Goal: Task Accomplishment & Management: Complete application form

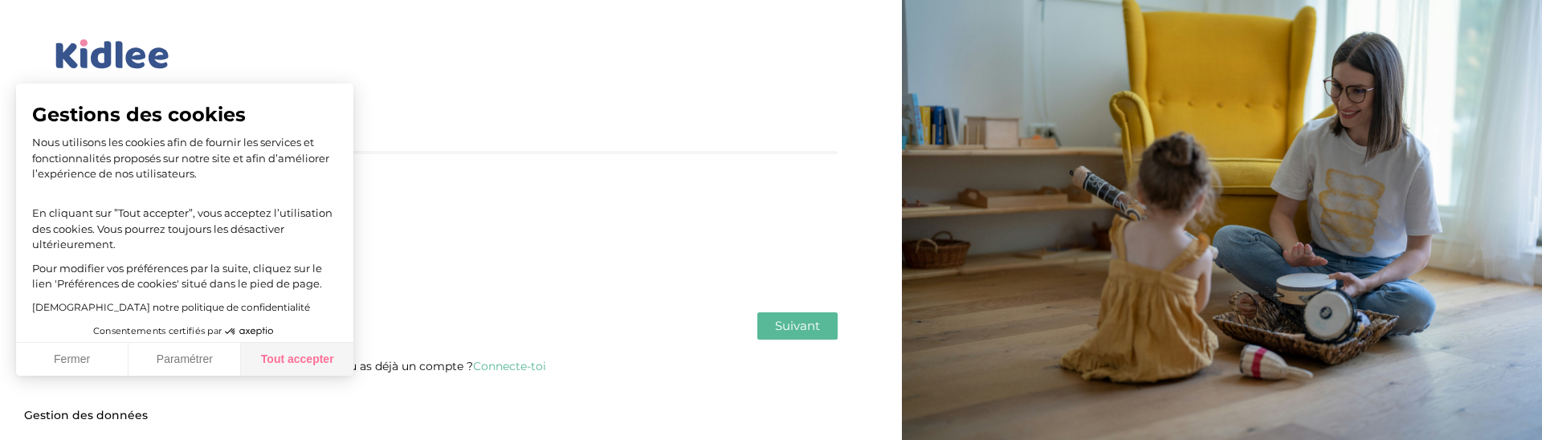
click at [278, 348] on button "Tout accepter" at bounding box center [297, 360] width 112 height 34
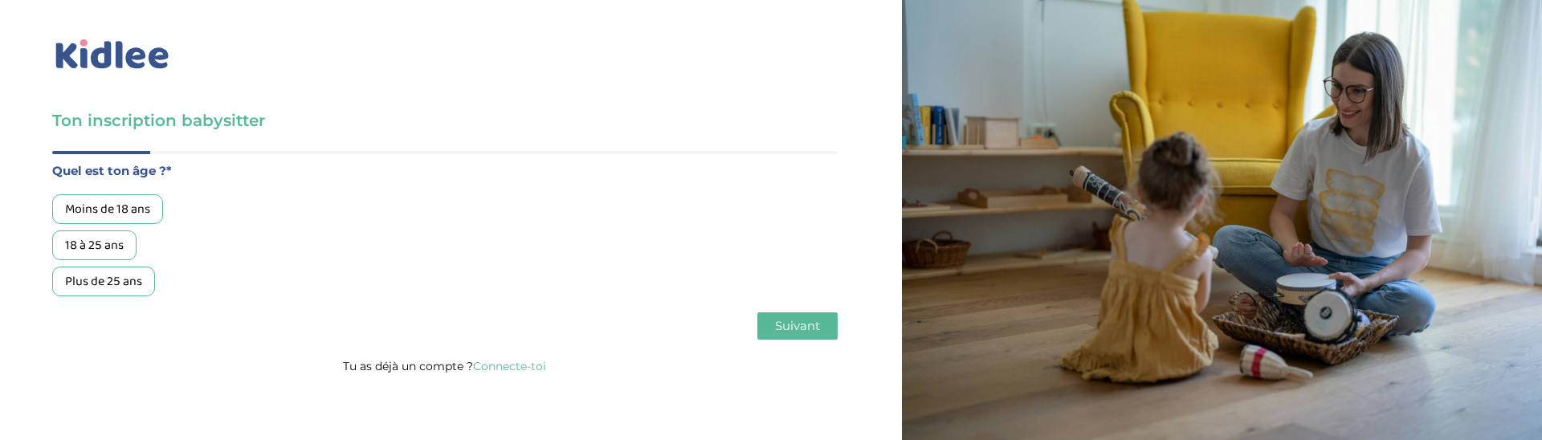
click at [181, 292] on div "Moins de 18 ans 18 à 25 ans Plus de 25 ans" at bounding box center [444, 245] width 785 height 102
click at [118, 209] on div "Moins de 18 ans" at bounding box center [107, 209] width 111 height 30
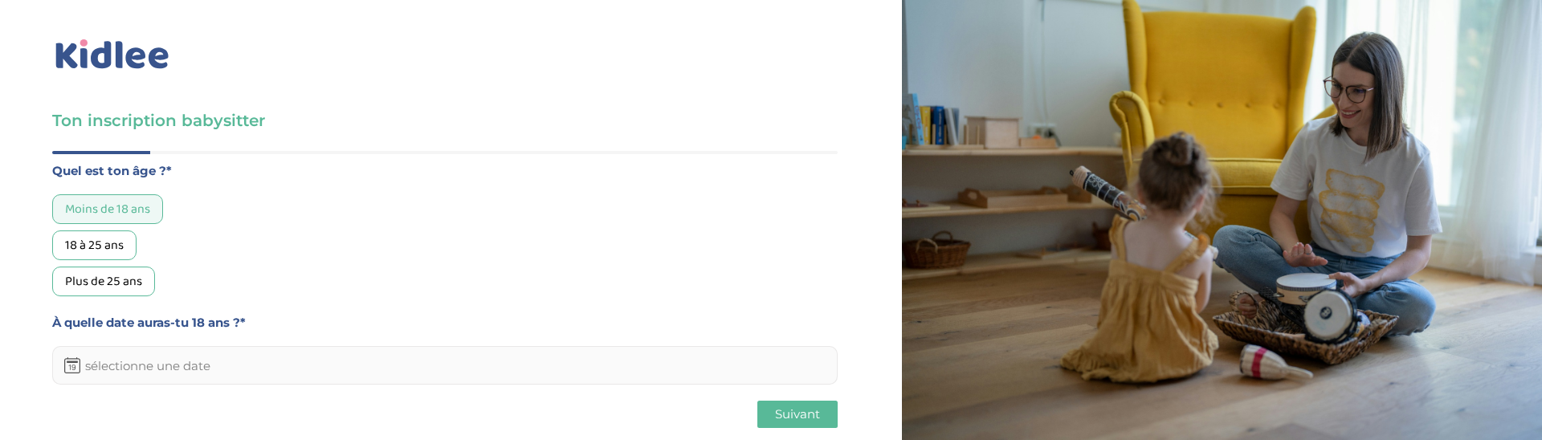
drag, startPoint x: 94, startPoint y: 244, endPoint x: 466, endPoint y: 337, distance: 383.1
click at [95, 244] on div "18 à 25 ans" at bounding box center [94, 245] width 84 height 30
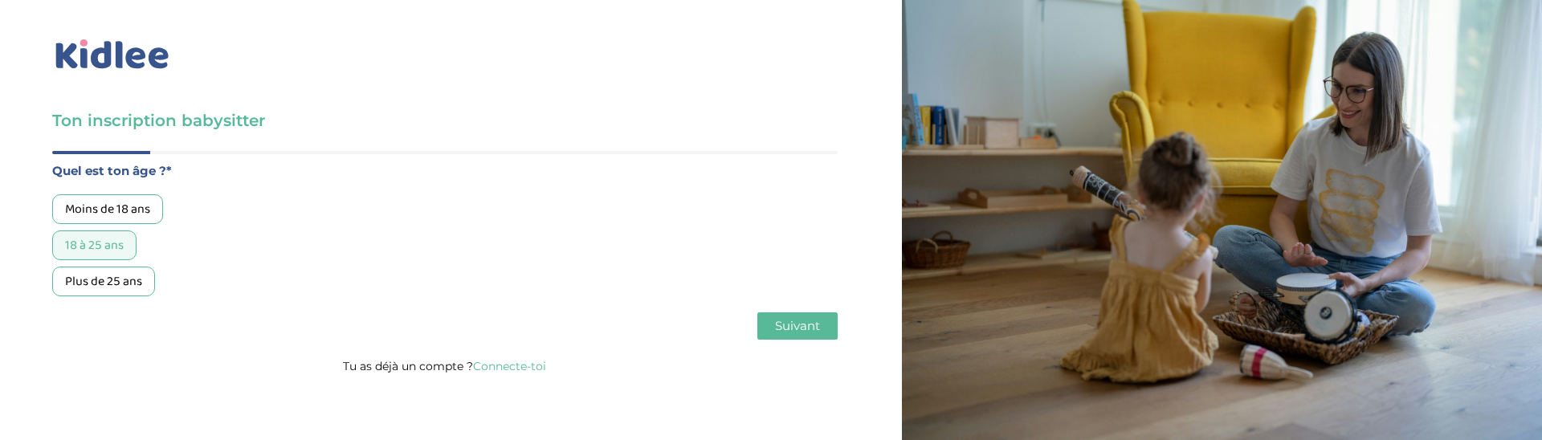
click at [797, 327] on span "Suivant" at bounding box center [797, 325] width 45 height 15
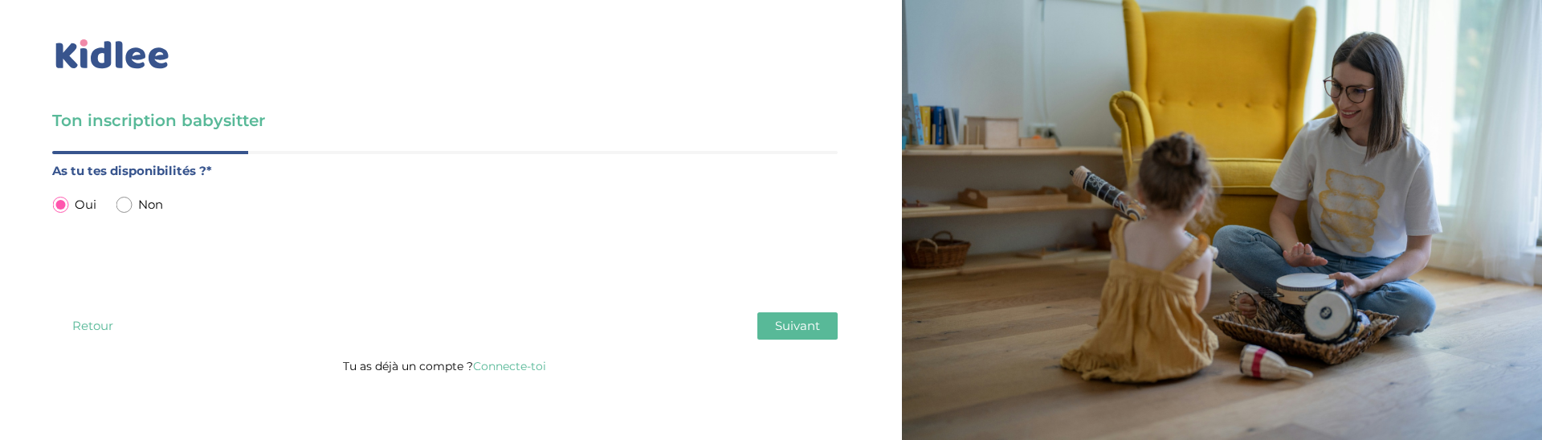
click at [789, 332] on span "Suivant" at bounding box center [797, 325] width 45 height 15
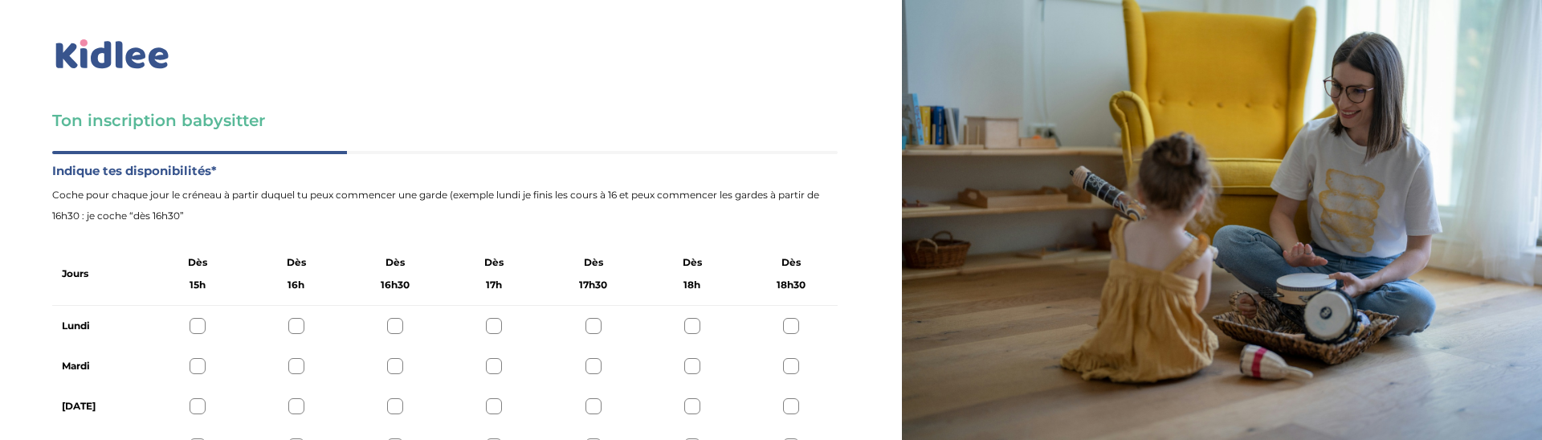
click at [200, 328] on div at bounding box center [198, 326] width 16 height 16
drag, startPoint x: 196, startPoint y: 368, endPoint x: 206, endPoint y: 381, distance: 16.7
click at [196, 369] on div at bounding box center [198, 366] width 16 height 16
click at [203, 401] on div at bounding box center [198, 406] width 16 height 16
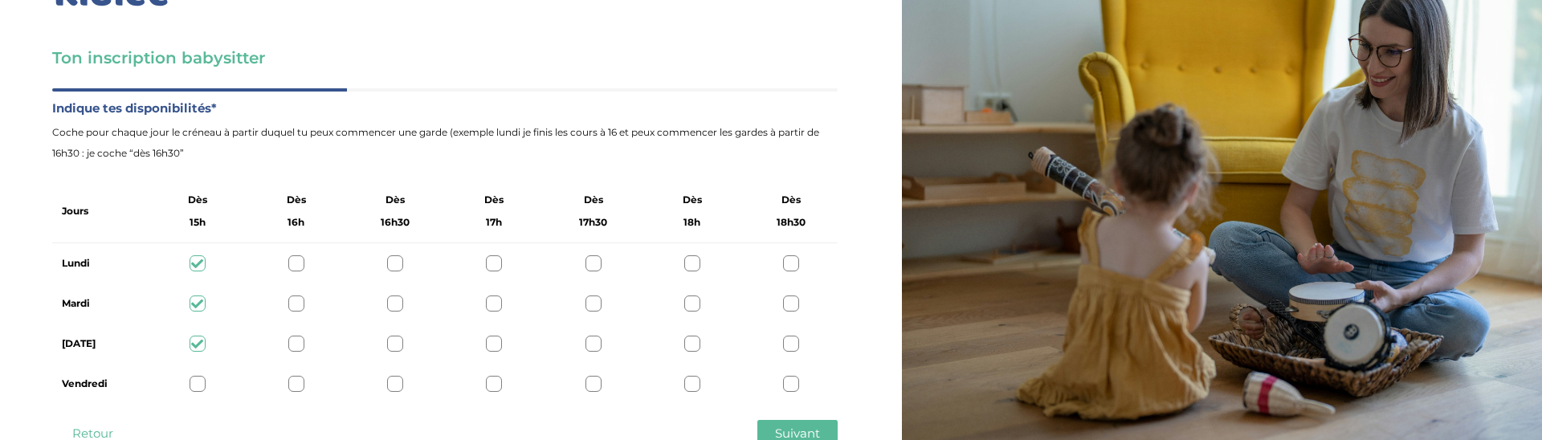
scroll to position [115, 0]
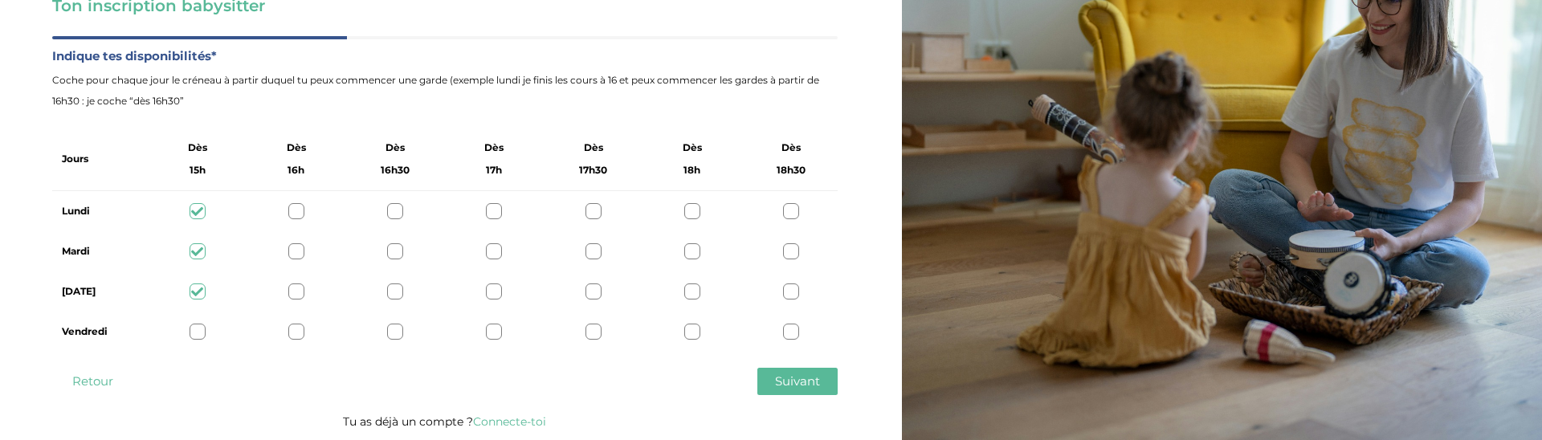
click at [300, 332] on div at bounding box center [296, 332] width 16 height 16
click at [792, 383] on span "Suivant" at bounding box center [797, 380] width 45 height 15
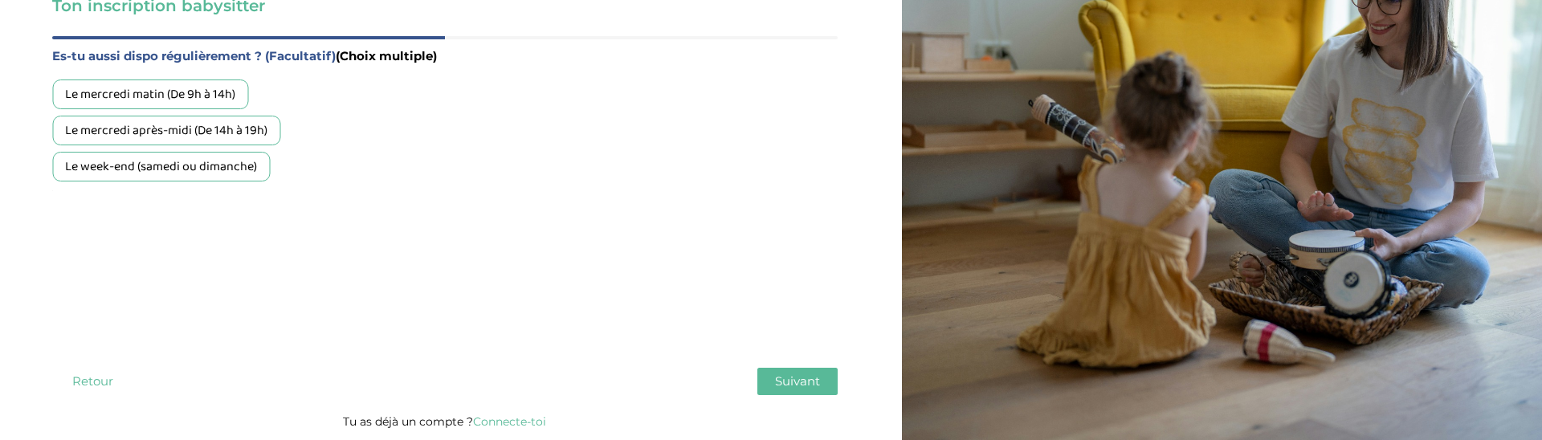
click at [165, 113] on div "Le mercredi matin (De 9h à 14h) Le mercredi après-midi (De 14h à 19h) Le week-e…" at bounding box center [444, 131] width 785 height 102
click at [155, 154] on div "Le week-end (samedi ou dimanche)" at bounding box center [161, 167] width 218 height 30
click at [174, 136] on div "Le mercredi après-midi (De 14h à 19h)" at bounding box center [166, 131] width 228 height 30
click at [191, 92] on div "Le mercredi matin (De 9h à 14h)" at bounding box center [150, 95] width 196 height 30
click at [809, 377] on span "Suivant" at bounding box center [797, 380] width 45 height 15
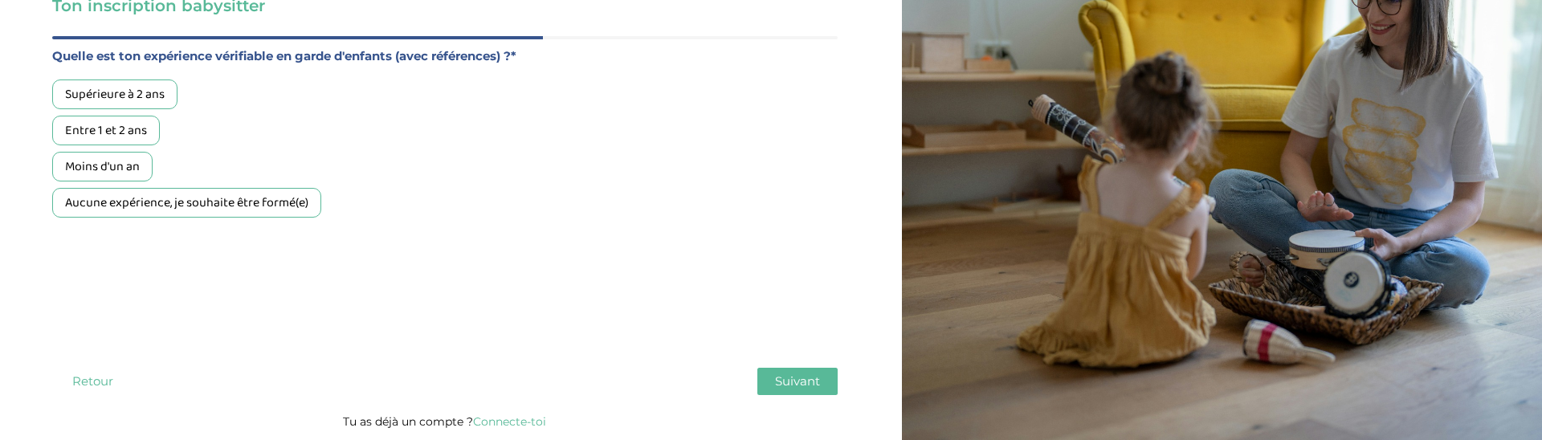
click at [137, 91] on div "Supérieure à 2 ans" at bounding box center [114, 95] width 125 height 30
click at [820, 388] on button "Suivant" at bounding box center [797, 381] width 80 height 27
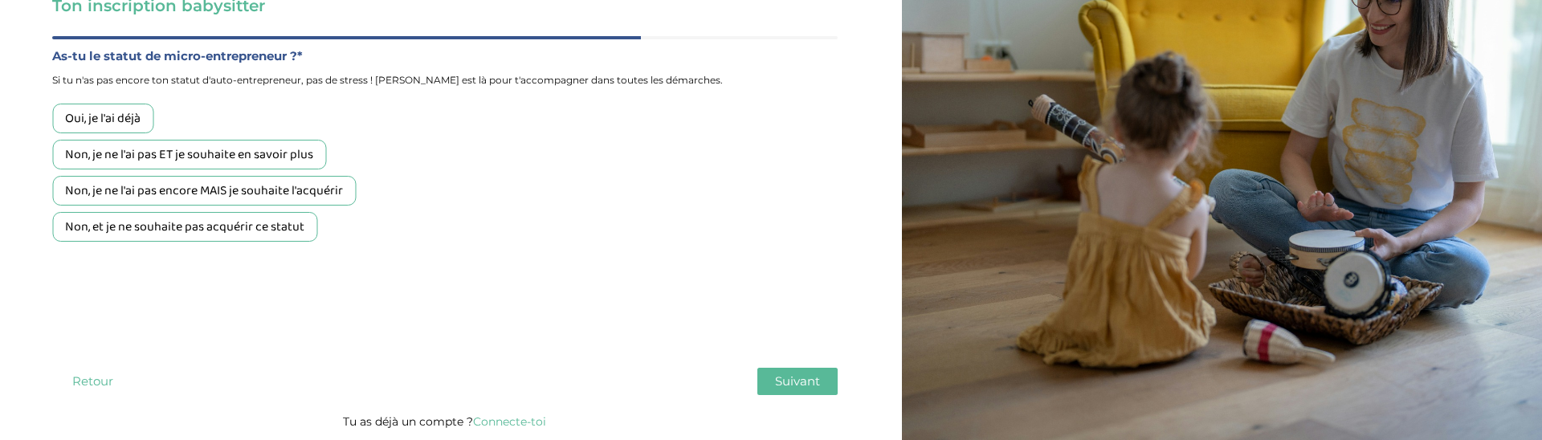
click at [137, 114] on div "Oui, je l'ai déjà" at bounding box center [102, 119] width 101 height 30
click at [790, 390] on button "Suivant" at bounding box center [797, 381] width 80 height 27
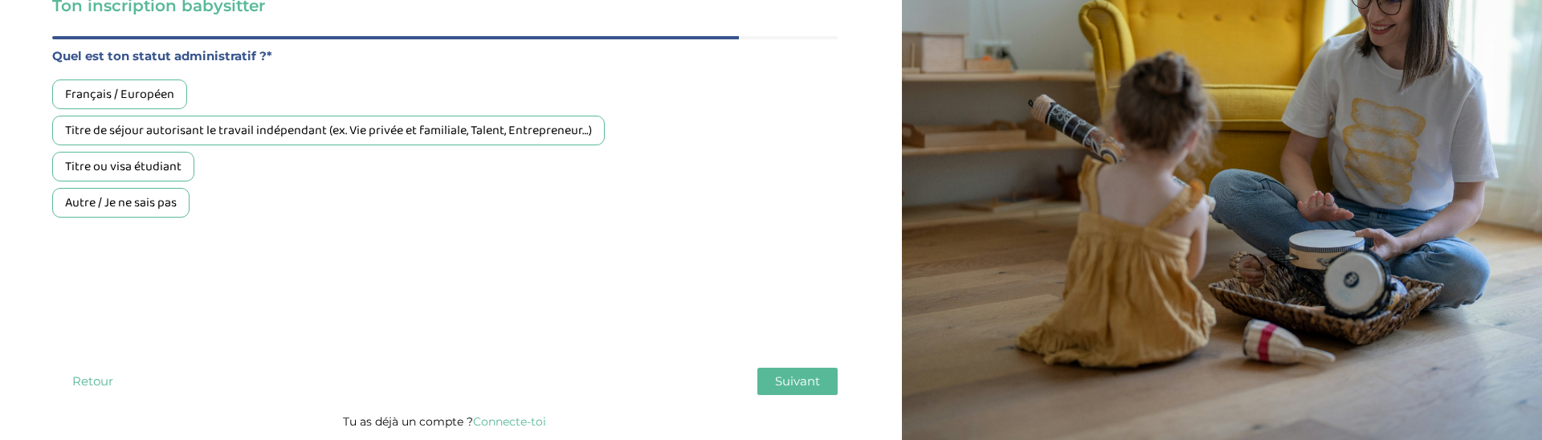
click at [154, 103] on div "Français / Européen" at bounding box center [119, 95] width 135 height 30
click at [791, 375] on span "Suivant" at bounding box center [797, 380] width 45 height 15
